Goal: Find specific page/section: Find specific page/section

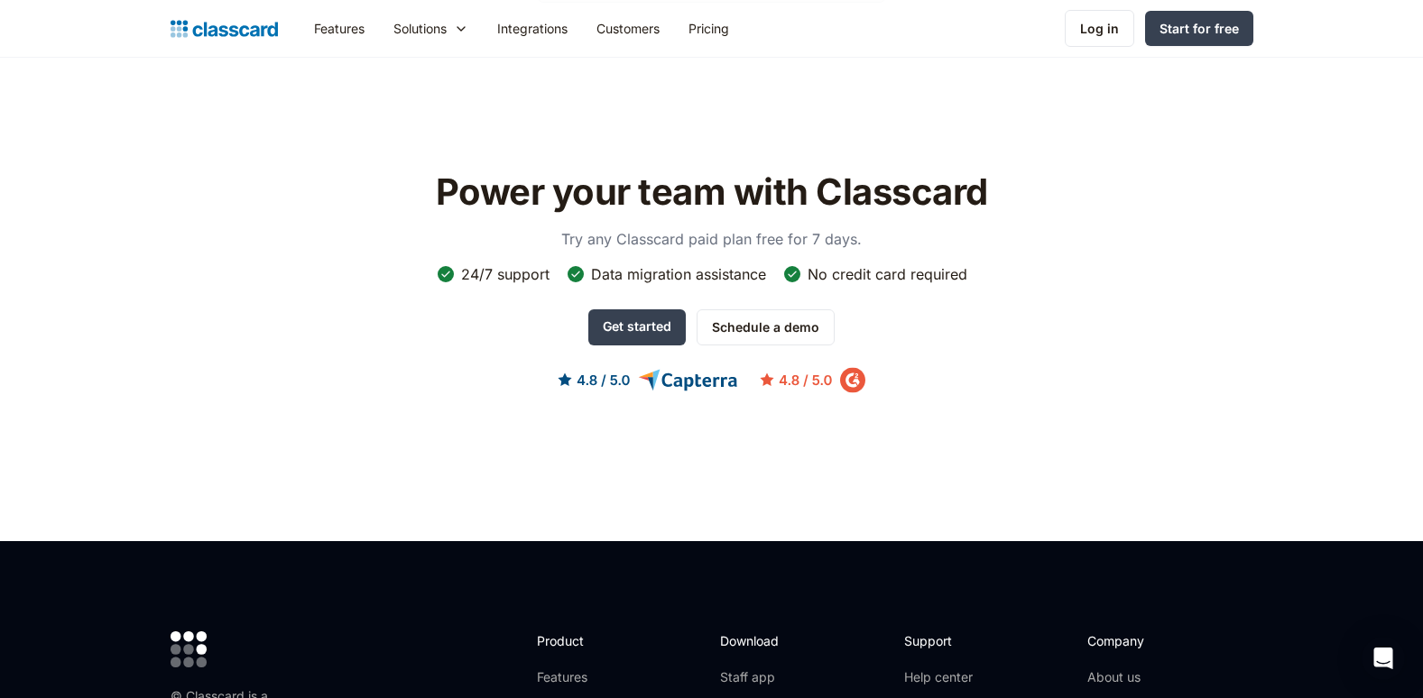
scroll to position [5593, 0]
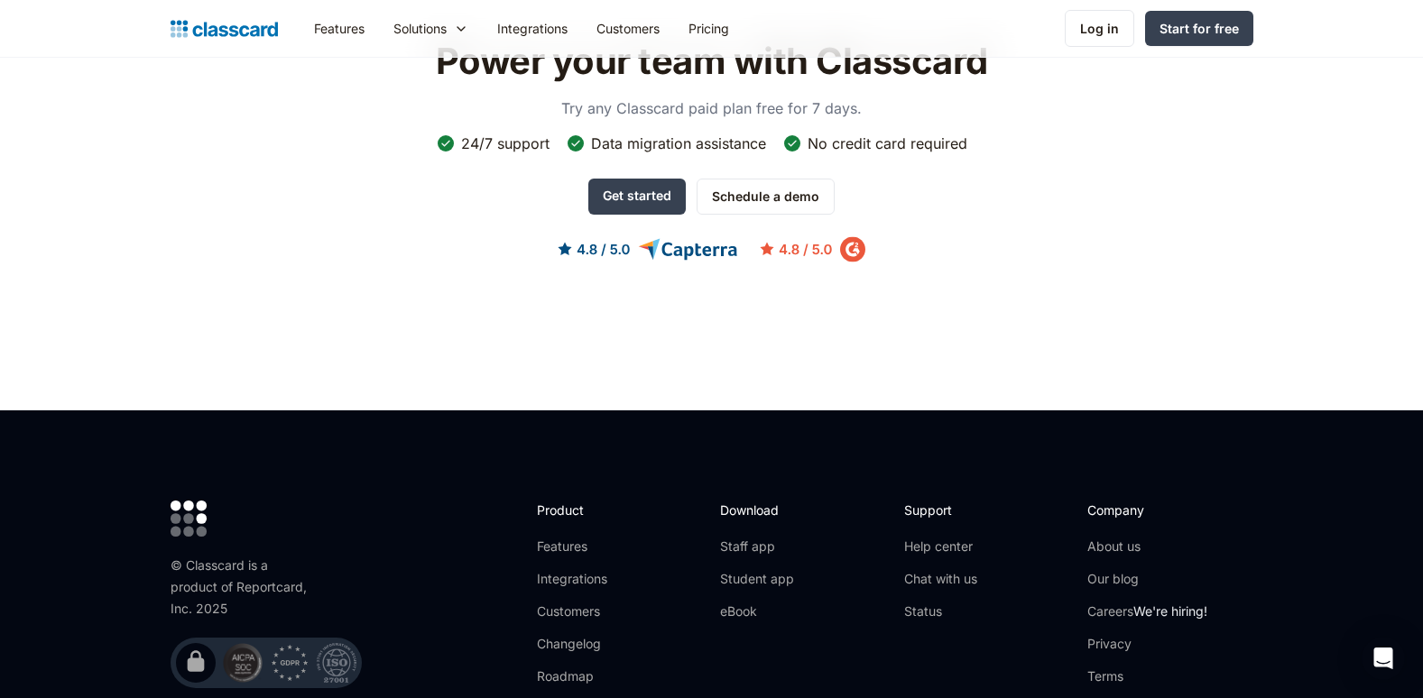
click at [1131, 504] on div "Company About us Our blog Careers We're hiring! Privacy Terms Security" at bounding box center [1147, 617] width 120 height 232
click at [1121, 538] on link "About us" at bounding box center [1147, 547] width 120 height 18
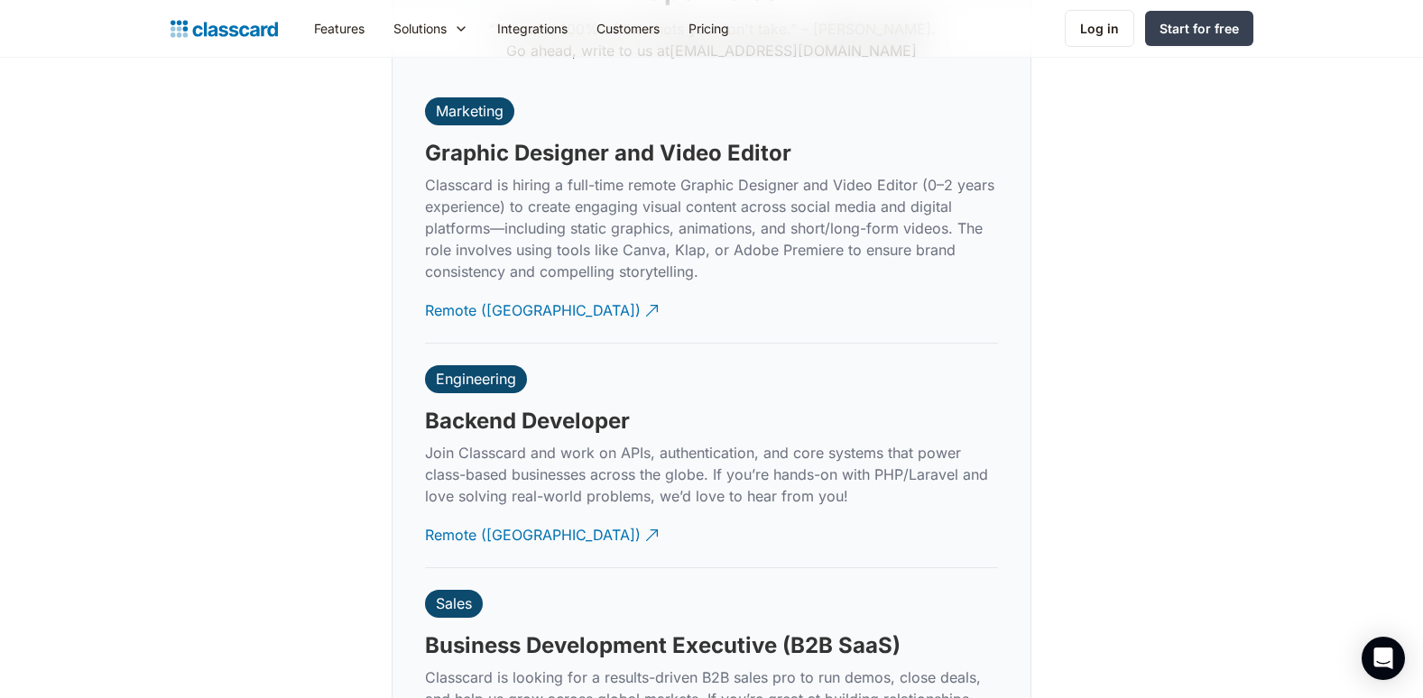
scroll to position [4240, 0]
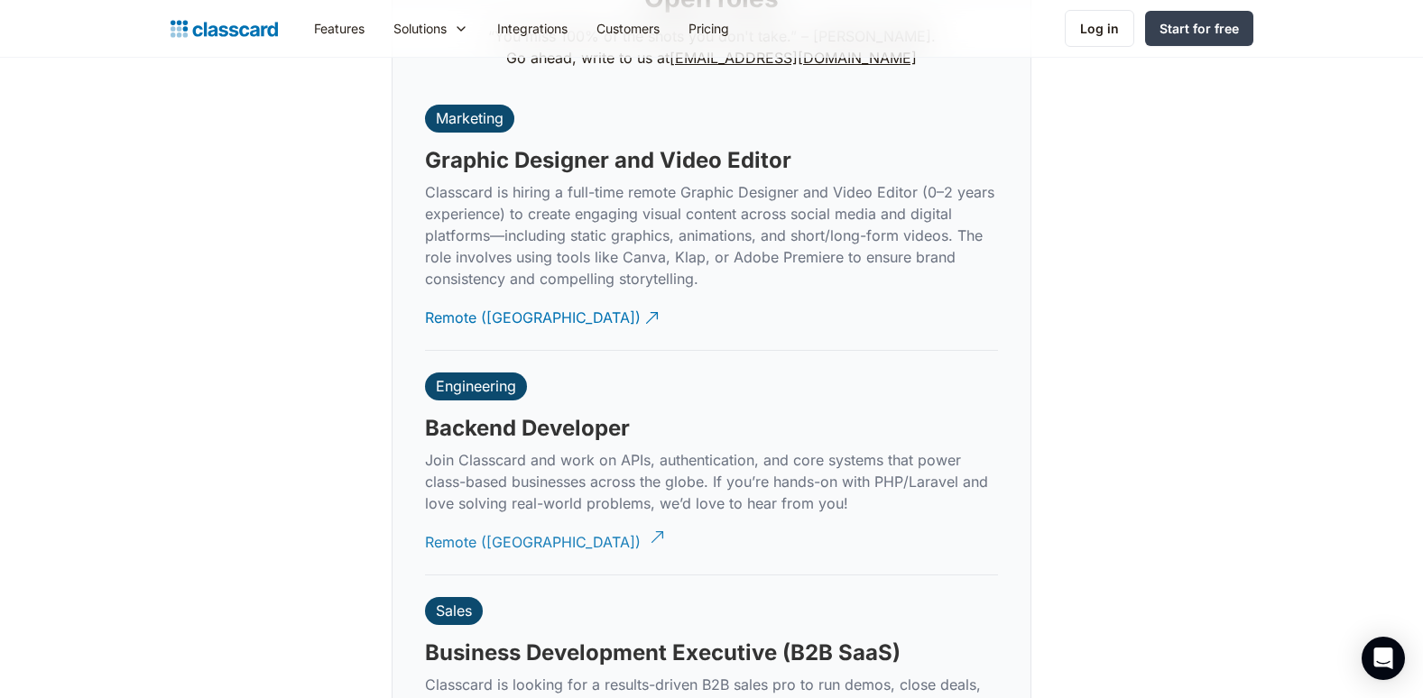
click at [465, 518] on div "Remote ([GEOGRAPHIC_DATA])" at bounding box center [533, 535] width 216 height 35
